Goal: Communication & Community: Answer question/provide support

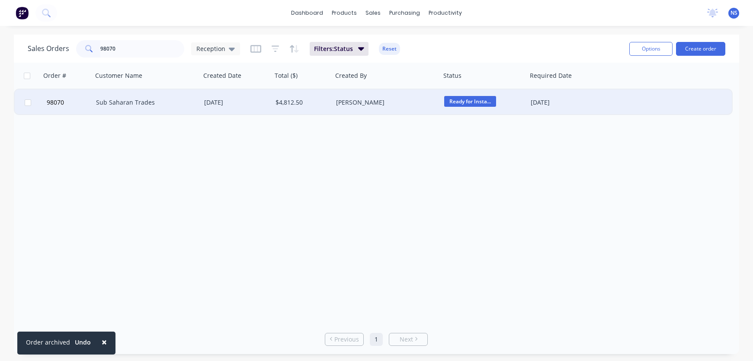
type input "98070"
click at [390, 101] on div "[PERSON_NAME]" at bounding box center [384, 102] width 96 height 9
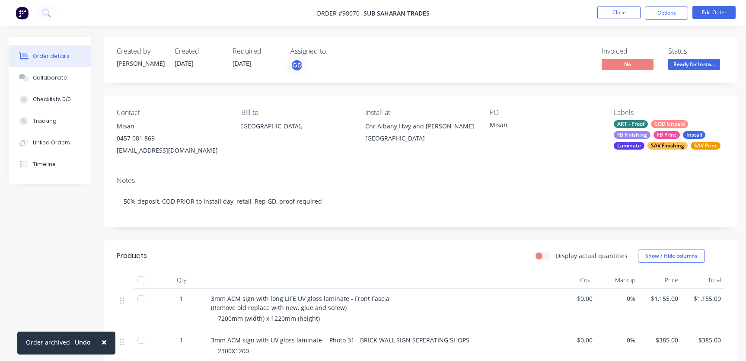
click at [649, 128] on div "ART - Proof COD Unpaid FB Finishing FB Print Install Laminate SAV Finishing SAV…" at bounding box center [669, 134] width 111 height 29
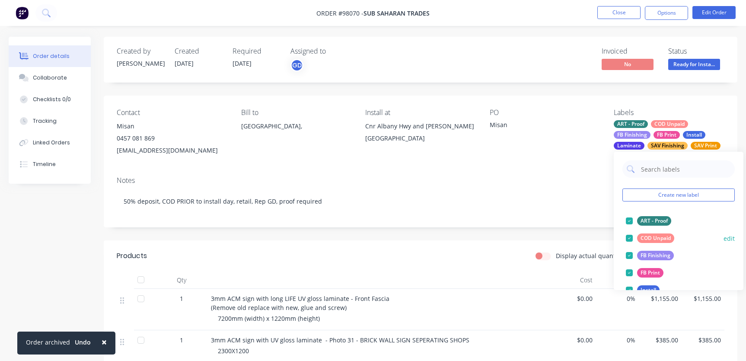
click at [629, 238] on div at bounding box center [629, 238] width 17 height 17
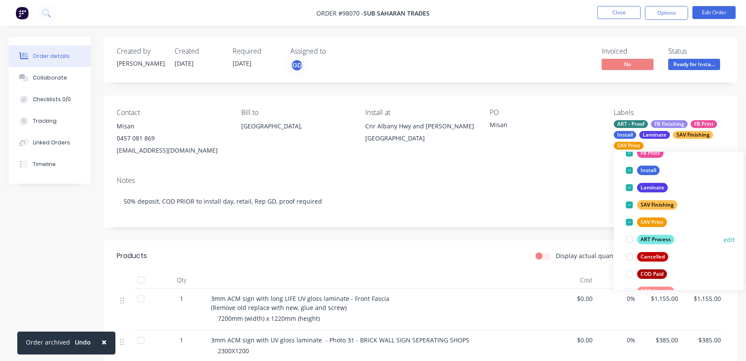
scroll to position [103, 0]
click at [630, 274] on div at bounding box center [629, 273] width 17 height 17
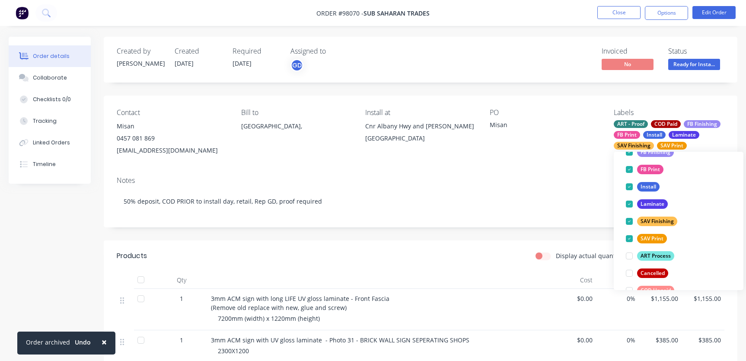
scroll to position [0, 0]
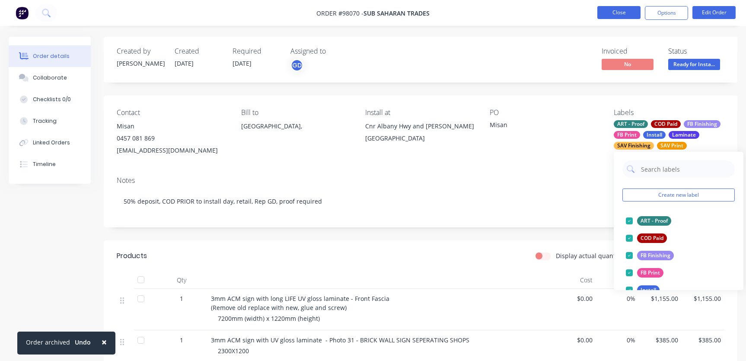
click at [610, 11] on button "Close" at bounding box center [618, 12] width 43 height 13
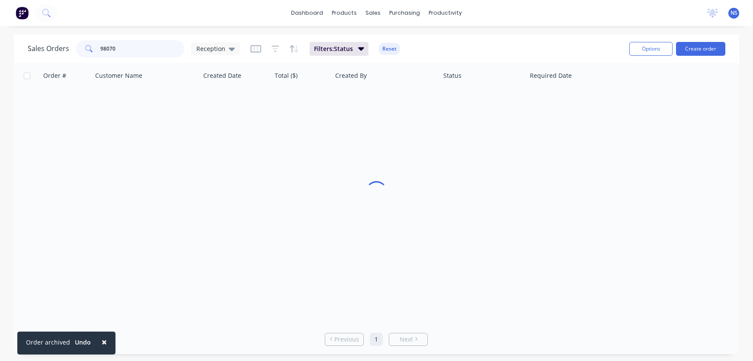
click at [130, 49] on input "98070" at bounding box center [142, 48] width 84 height 17
type input "9"
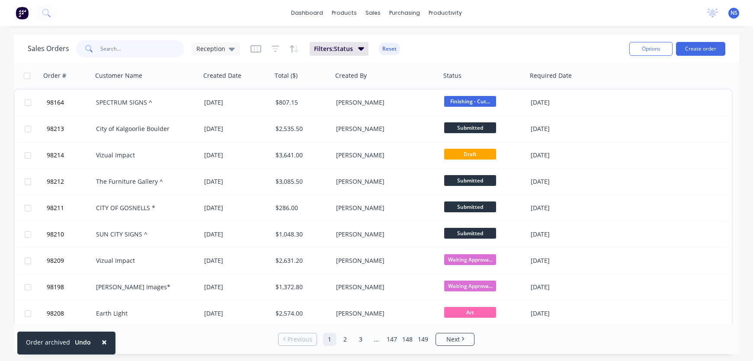
click at [144, 51] on input "text" at bounding box center [142, 48] width 84 height 17
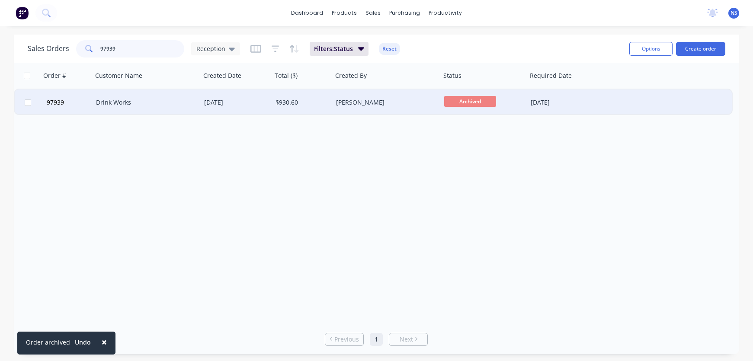
type input "97939"
click at [319, 102] on div "$930.60" at bounding box center [300, 102] width 51 height 9
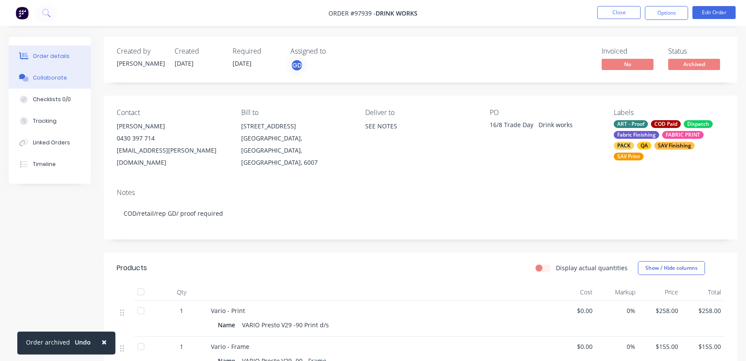
click at [48, 78] on div "Collaborate" at bounding box center [50, 78] width 34 height 8
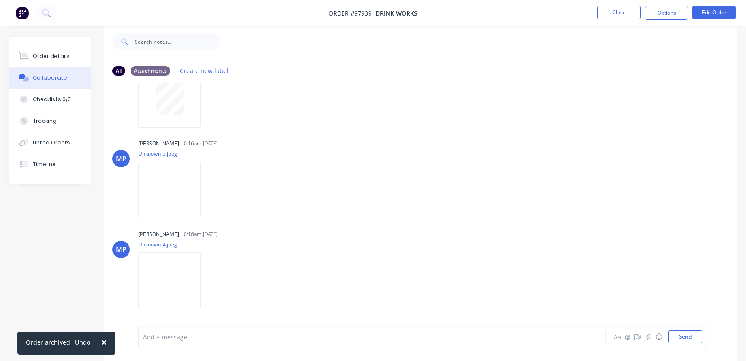
scroll to position [13, 0]
click at [197, 340] on div at bounding box center [353, 336] width 419 height 9
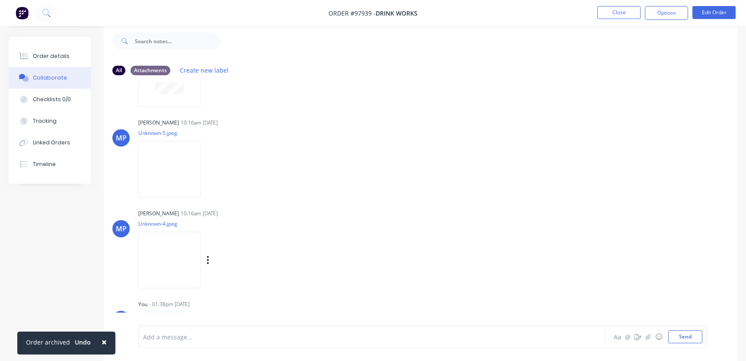
scroll to position [531, 0]
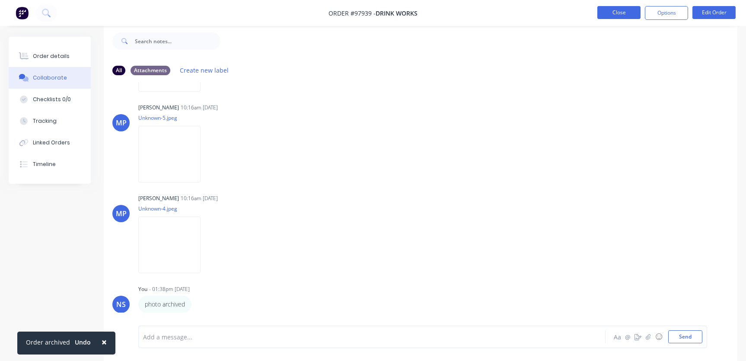
click at [616, 16] on button "Close" at bounding box center [618, 12] width 43 height 13
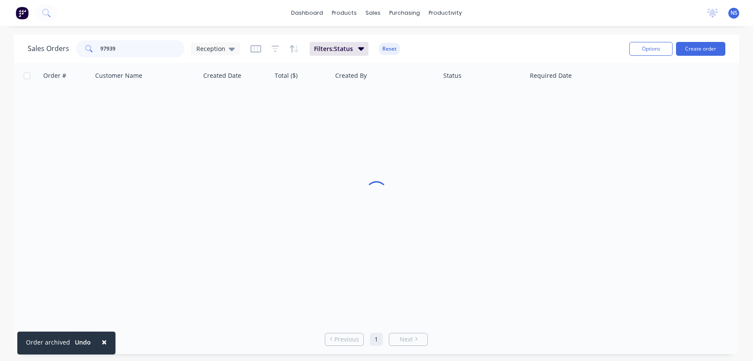
click at [141, 48] on input "97939" at bounding box center [142, 48] width 84 height 17
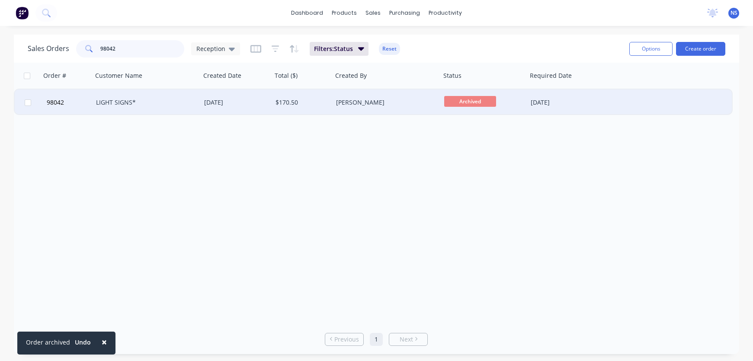
type input "98042"
click at [187, 99] on div "LIGHT SIGNS*" at bounding box center [144, 102] width 96 height 9
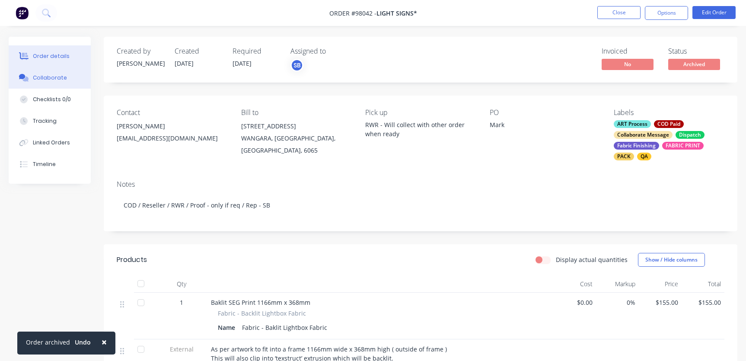
click at [47, 77] on div "Collaborate" at bounding box center [50, 78] width 34 height 8
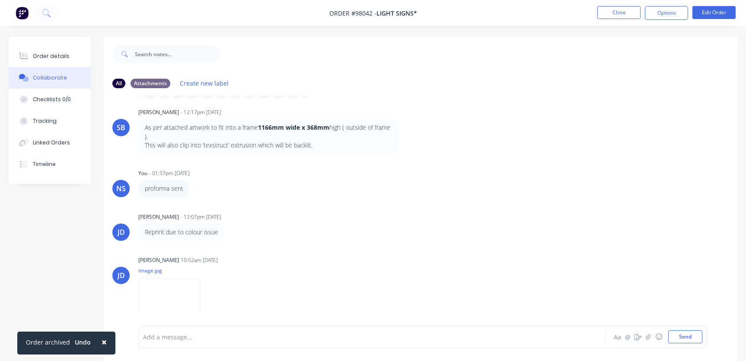
scroll to position [106, 0]
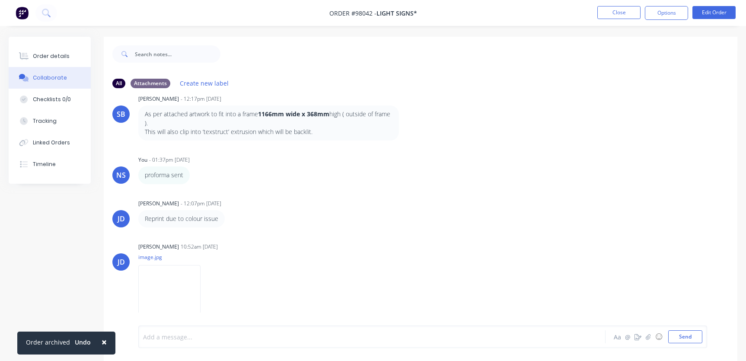
click at [217, 336] on div at bounding box center [353, 336] width 419 height 9
click at [625, 10] on button "Close" at bounding box center [618, 12] width 43 height 13
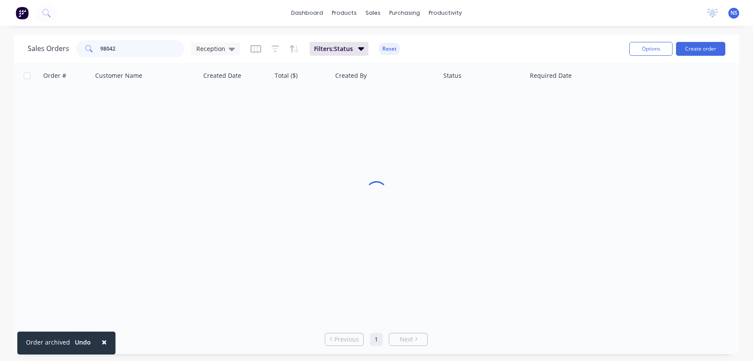
click at [144, 51] on input "98042" at bounding box center [142, 48] width 84 height 17
type input "97989"
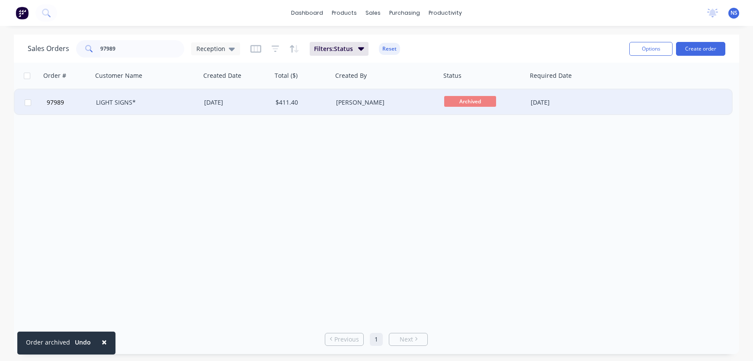
click at [312, 99] on div "$411.40" at bounding box center [300, 102] width 51 height 9
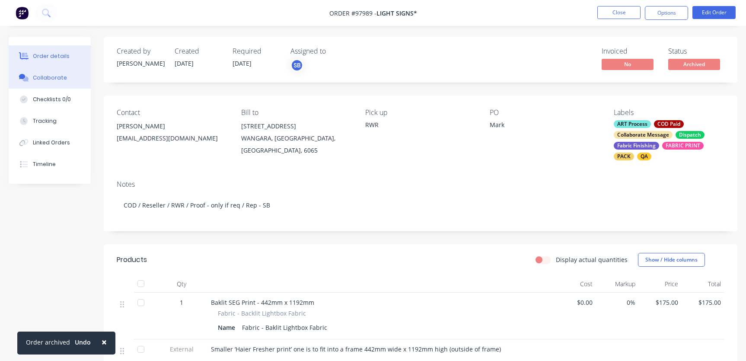
click at [71, 76] on button "Collaborate" at bounding box center [50, 78] width 82 height 22
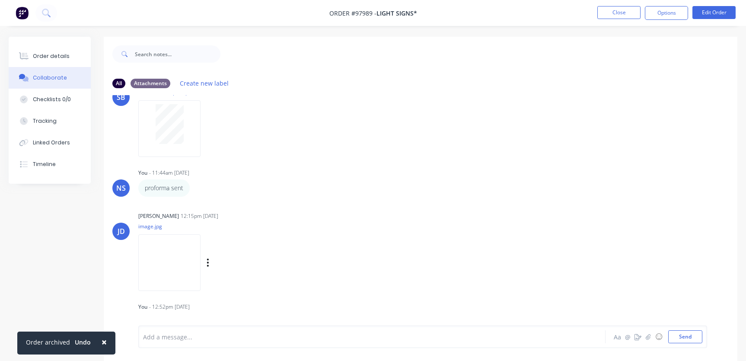
scroll to position [181, 0]
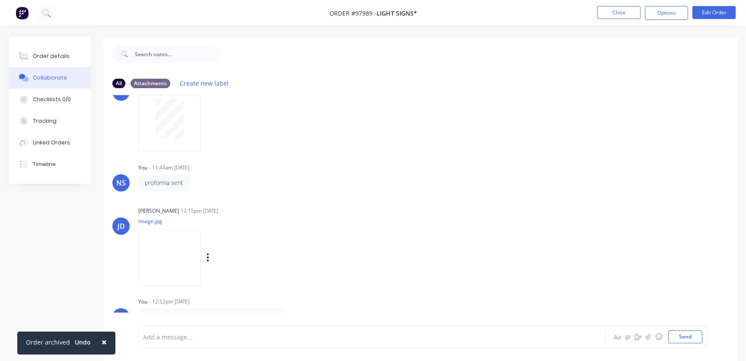
click at [336, 249] on div "[PERSON_NAME] 12:15pm [DATE] image.jpg Labels Download" at bounding box center [273, 243] width 270 height 78
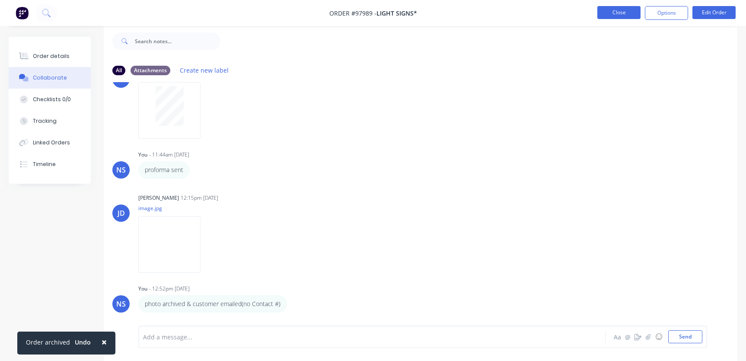
click at [607, 14] on button "Close" at bounding box center [618, 12] width 43 height 13
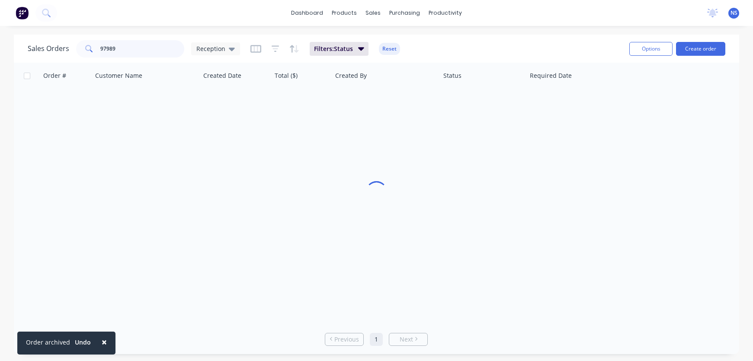
drag, startPoint x: 135, startPoint y: 50, endPoint x: 68, endPoint y: 44, distance: 67.7
click at [51, 45] on div "Sales Orders 97989 Reception" at bounding box center [134, 48] width 212 height 17
